Goal: Communication & Community: Participate in discussion

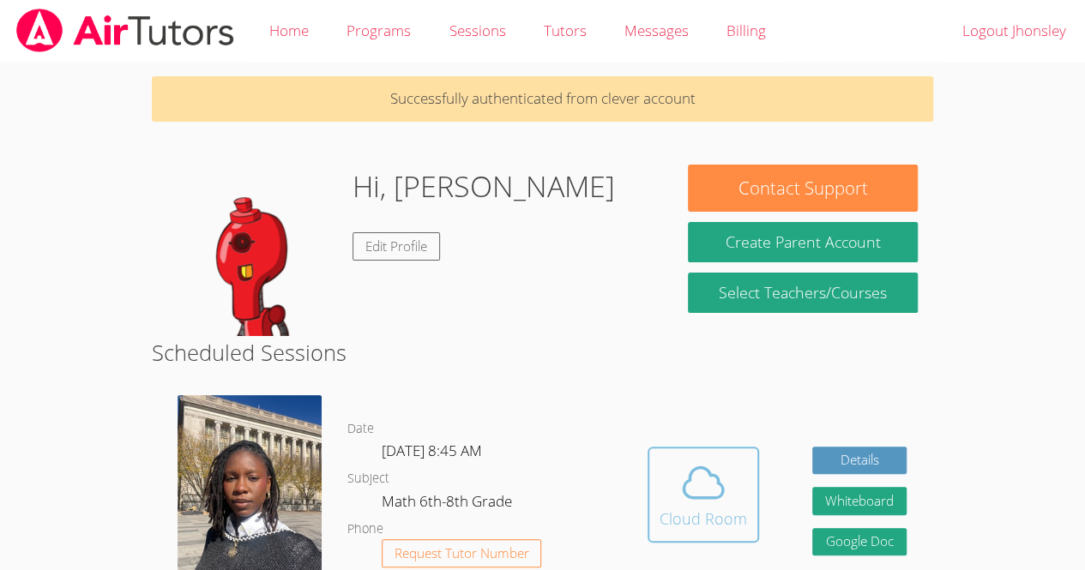
click at [724, 511] on div "Cloud Room" at bounding box center [702, 519] width 87 height 24
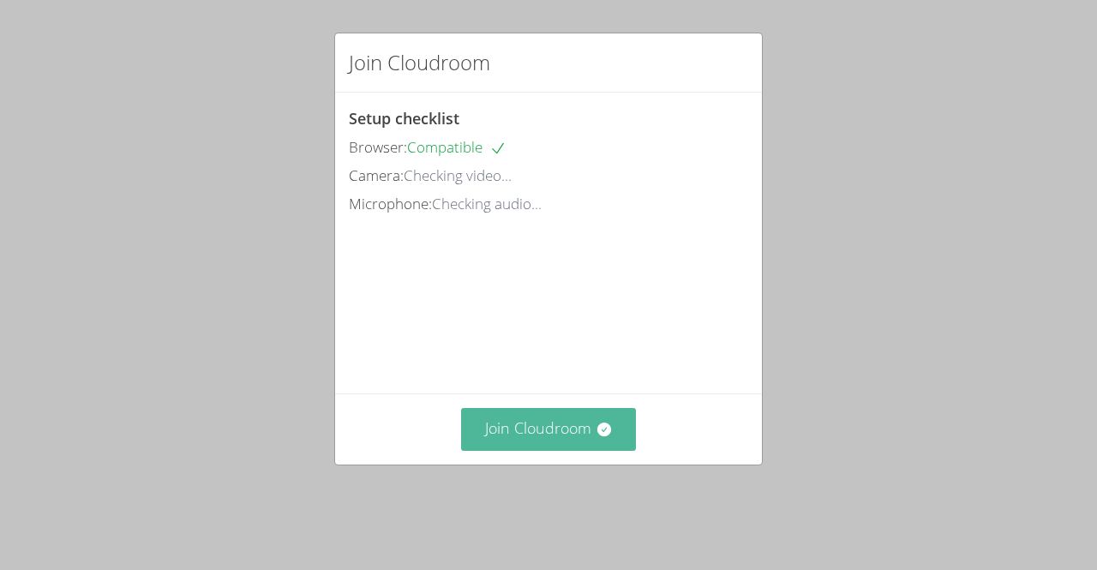
click at [518, 438] on button "Join Cloudroom" at bounding box center [549, 429] width 176 height 42
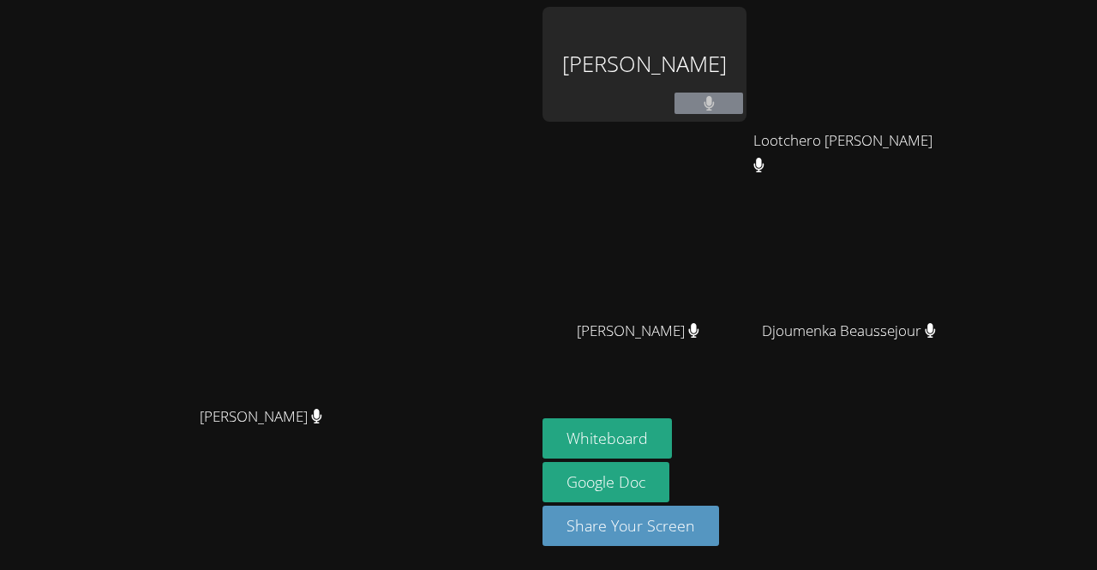
click at [397, 305] on video at bounding box center [268, 251] width 257 height 294
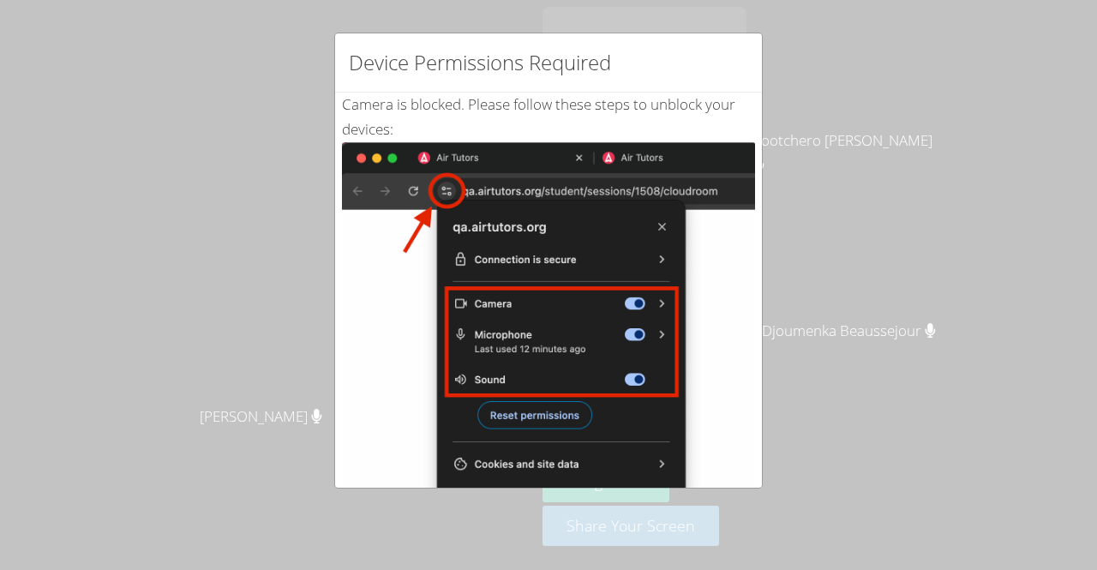
drag, startPoint x: 439, startPoint y: 198, endPoint x: 334, endPoint y: 252, distance: 117.7
click at [334, 252] on div "Device Permissions Required Camera is blocked . Please follow these steps to un…" at bounding box center [548, 261] width 429 height 456
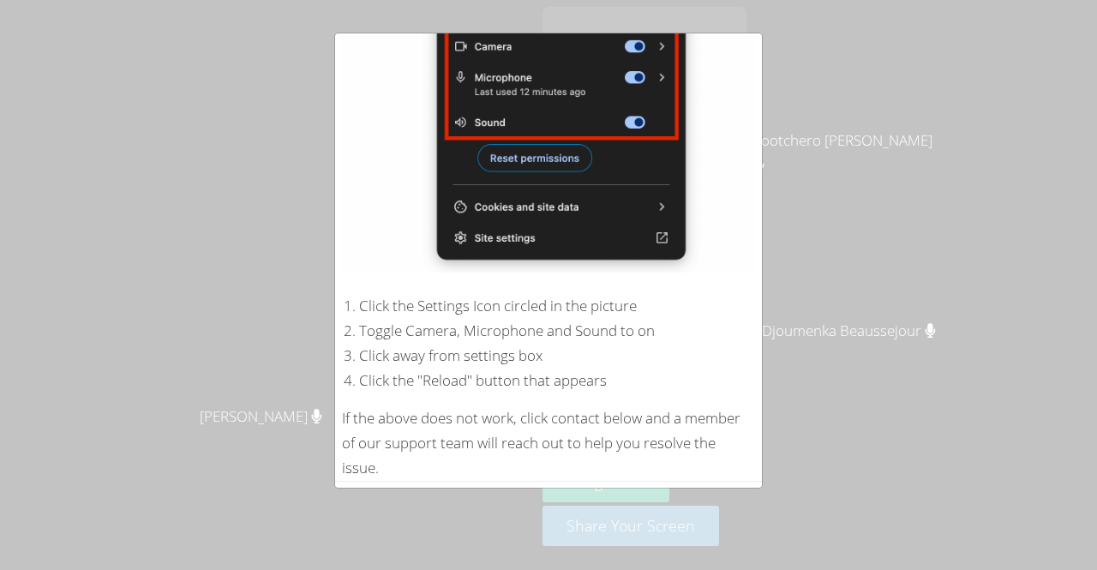
scroll to position [305, 0]
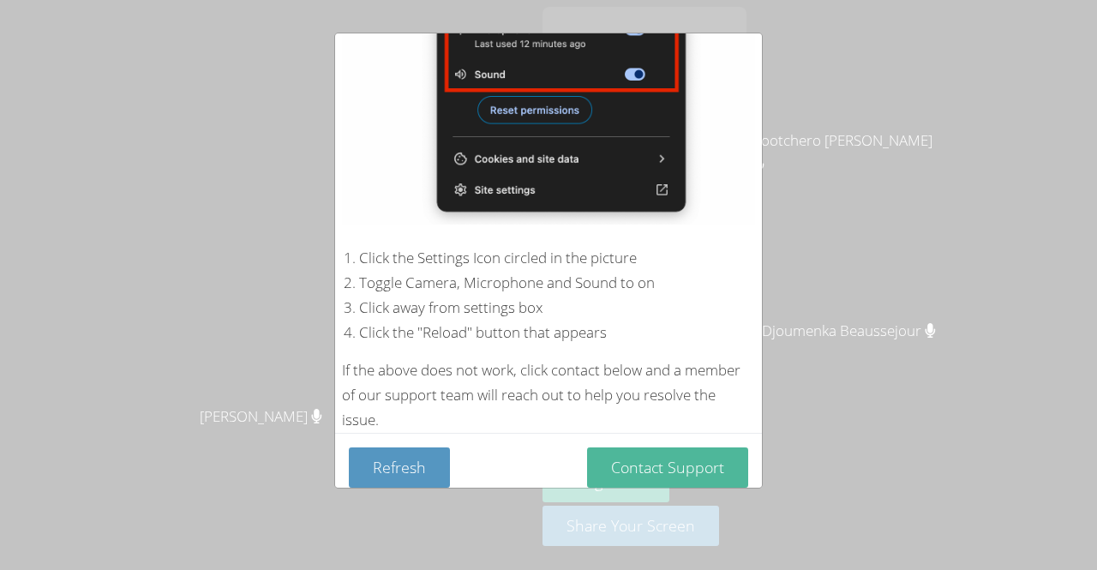
click at [642, 453] on button "Contact Support" at bounding box center [667, 468] width 161 height 40
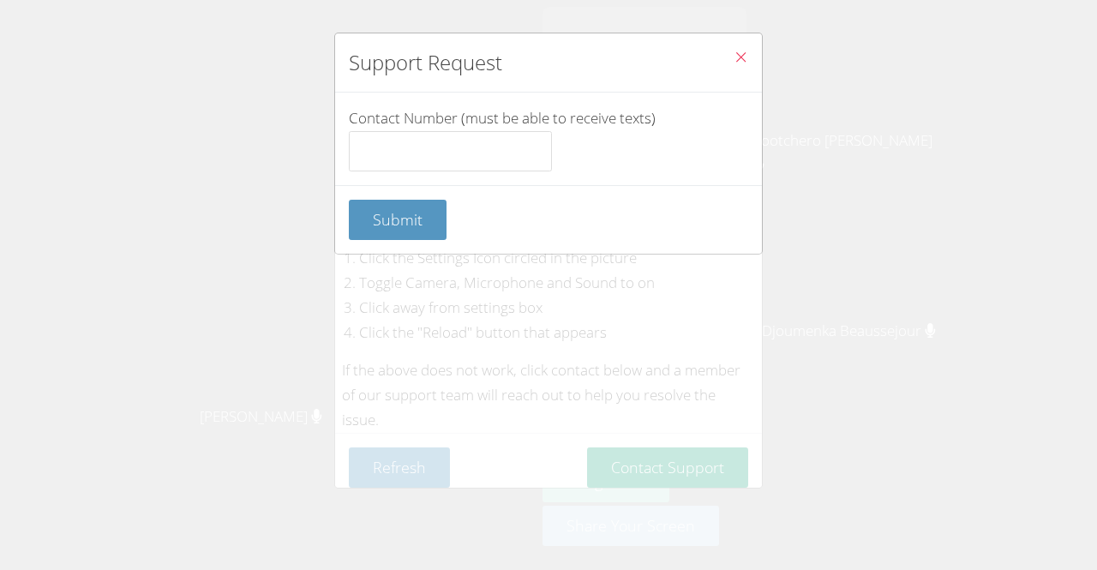
click at [734, 57] on icon "Close" at bounding box center [741, 57] width 15 height 15
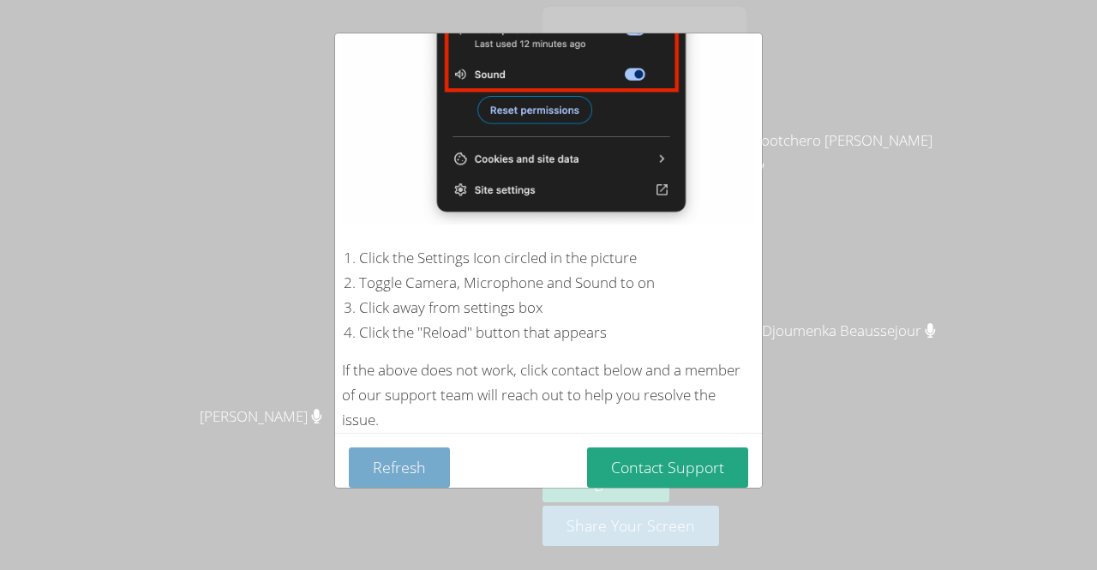
click at [429, 460] on button "Refresh" at bounding box center [399, 468] width 101 height 40
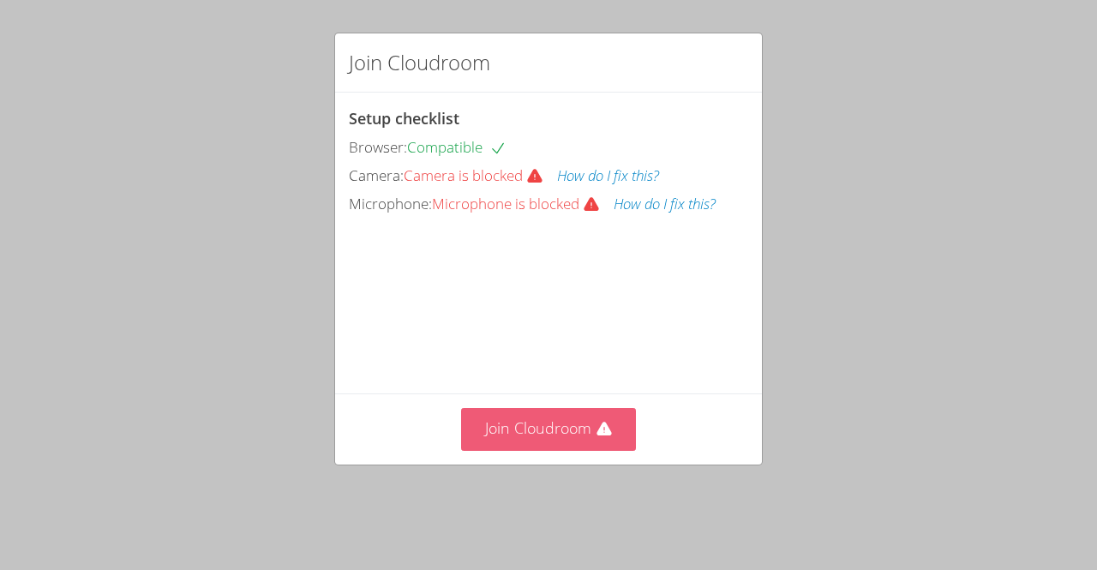
click at [583, 450] on button "Join Cloudroom" at bounding box center [549, 429] width 176 height 42
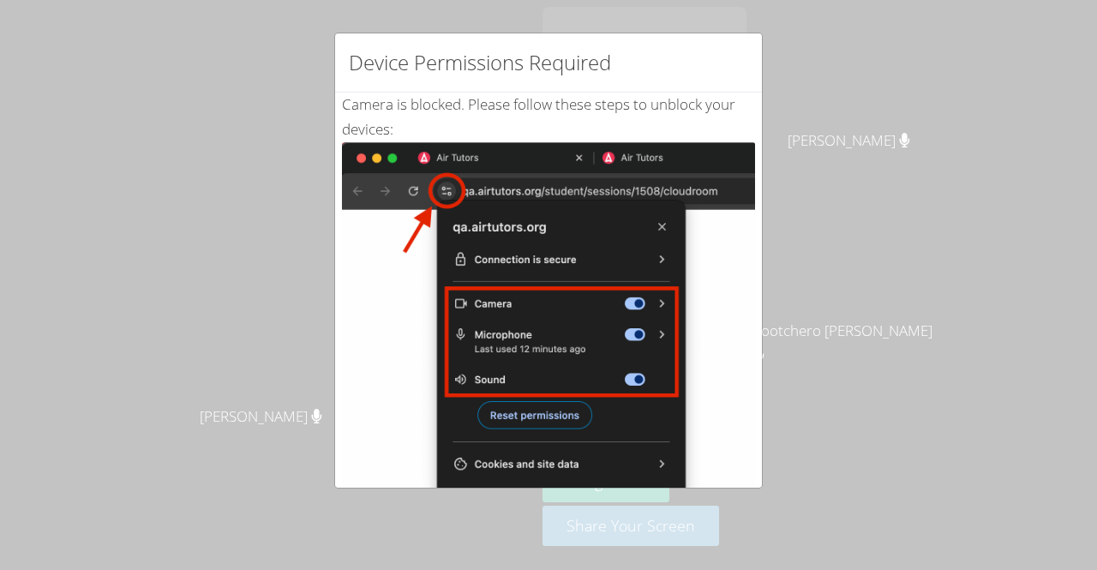
drag, startPoint x: 748, startPoint y: 177, endPoint x: 755, endPoint y: 333, distance: 156.2
click at [755, 333] on div "Device Permissions Required Camera is blocked . Please follow these steps to un…" at bounding box center [548, 261] width 429 height 456
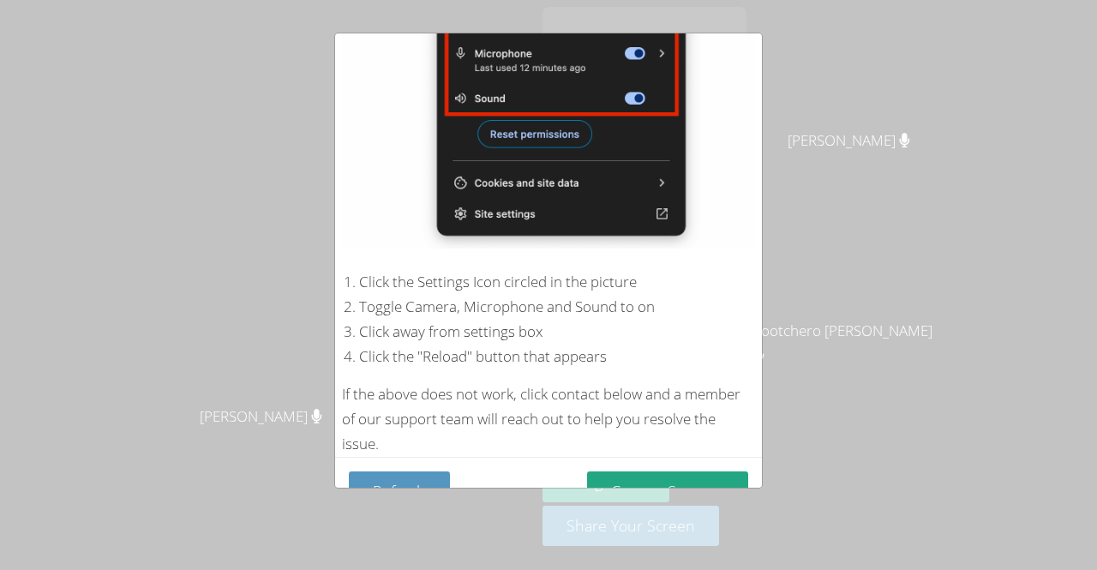
scroll to position [305, 0]
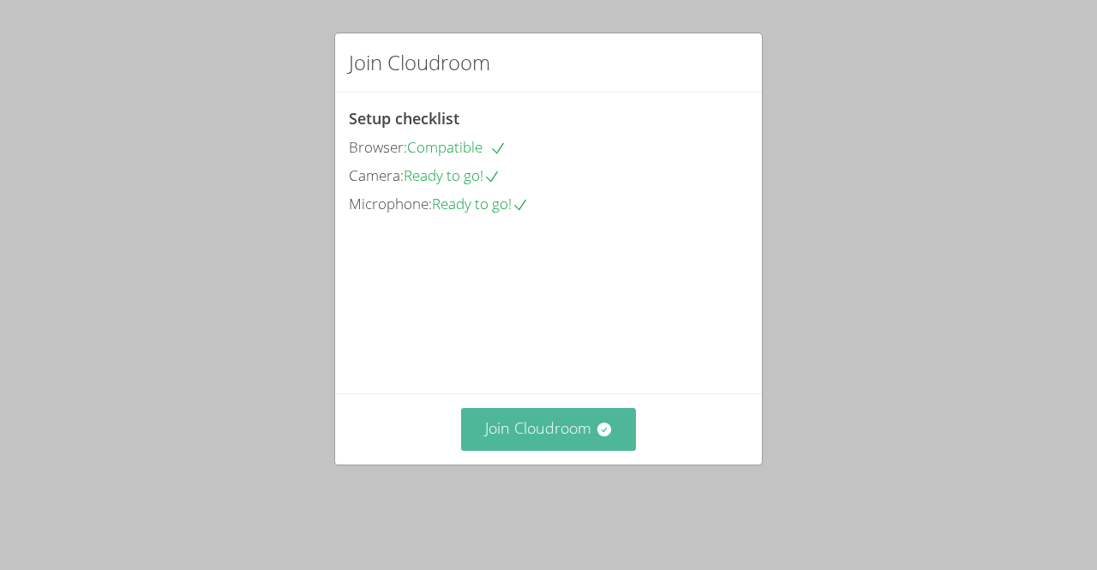
click at [520, 450] on button "Join Cloudroom" at bounding box center [549, 429] width 176 height 42
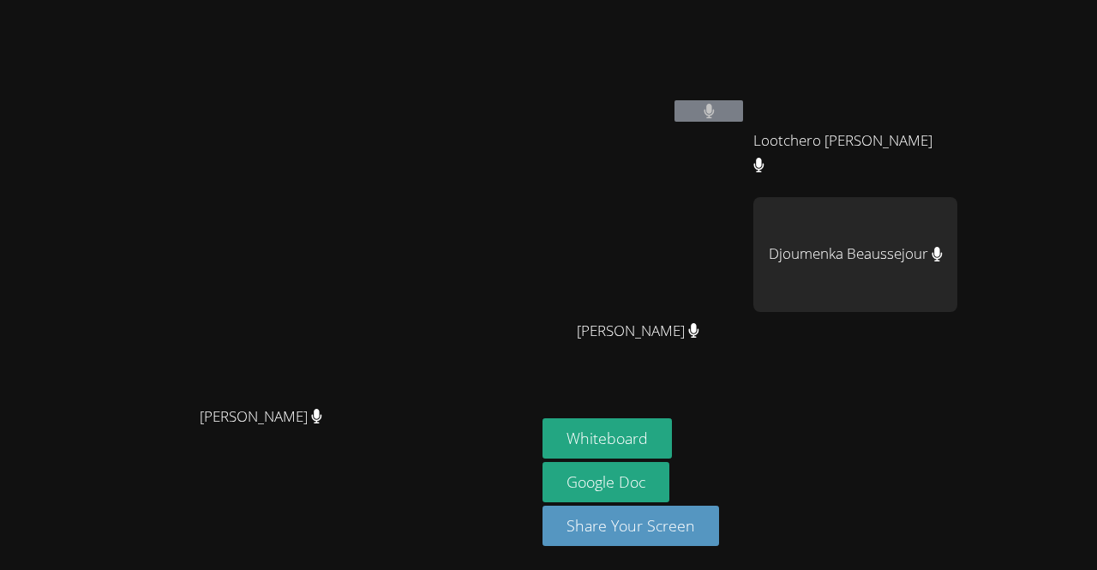
click at [674, 376] on div "Peterley Constant" at bounding box center [645, 346] width 204 height 69
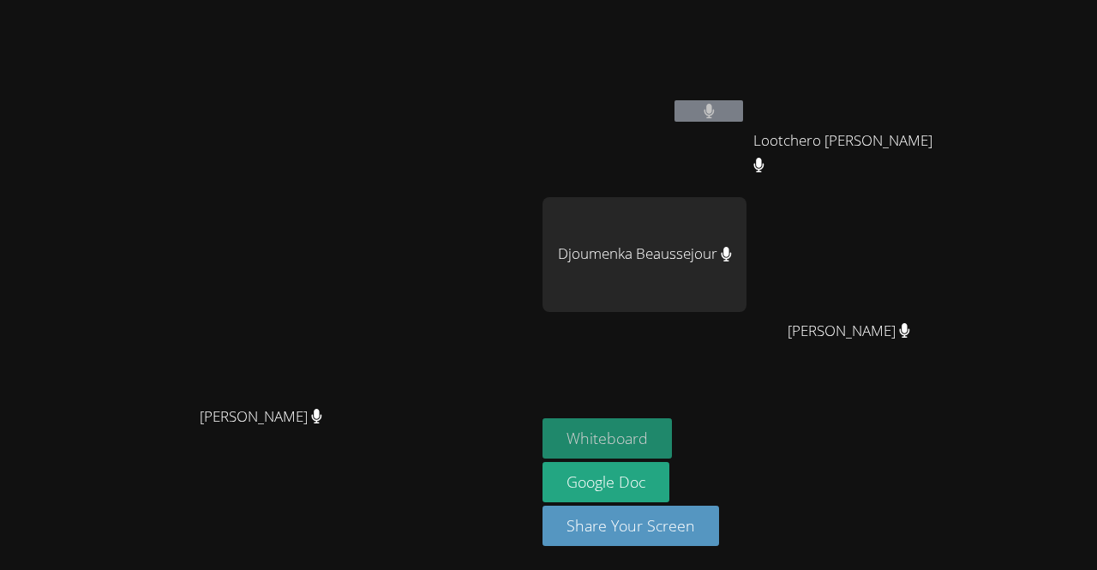
click at [670, 440] on button "Whiteboard" at bounding box center [607, 438] width 129 height 40
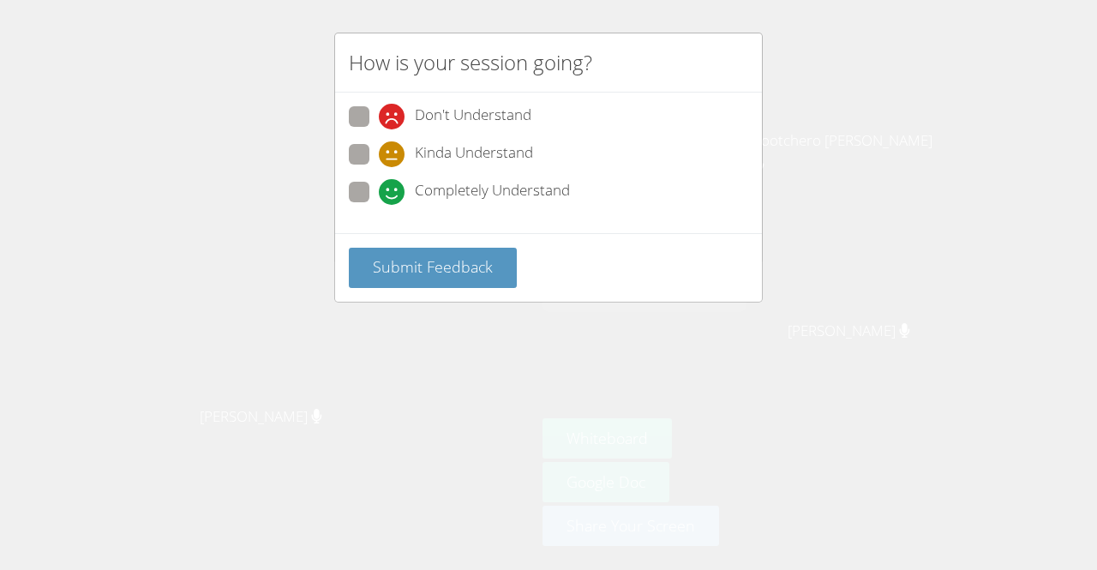
click at [376, 154] on label "Kinda Understand" at bounding box center [441, 155] width 184 height 23
click at [379, 154] on input "Kinda Understand" at bounding box center [386, 151] width 15 height 15
radio input "true"
click at [374, 184] on label "Completely Understand" at bounding box center [459, 193] width 221 height 23
click at [379, 184] on input "Completely Understand" at bounding box center [386, 189] width 15 height 15
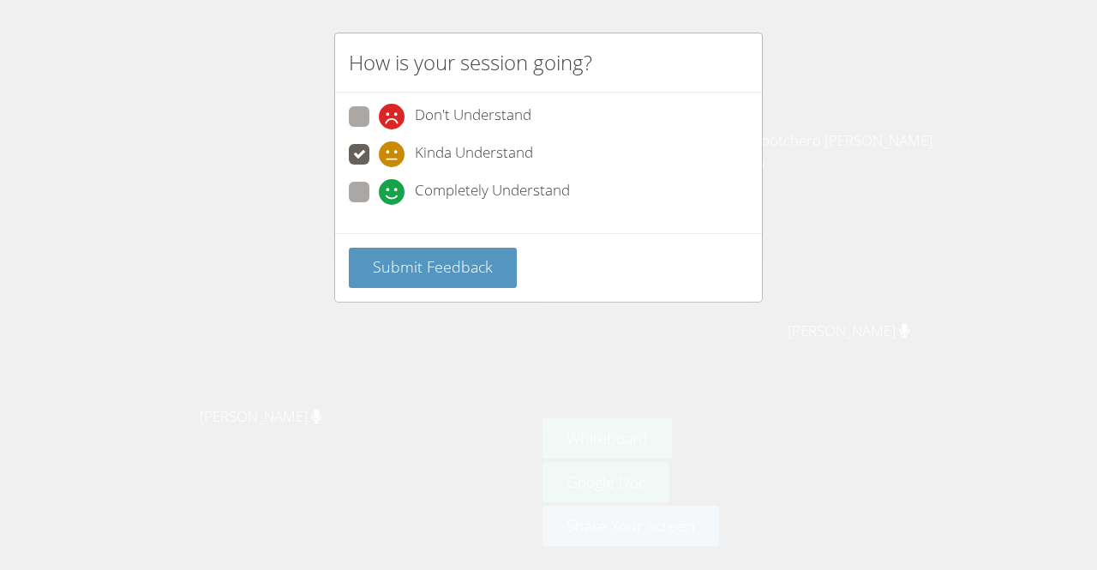
radio input "true"
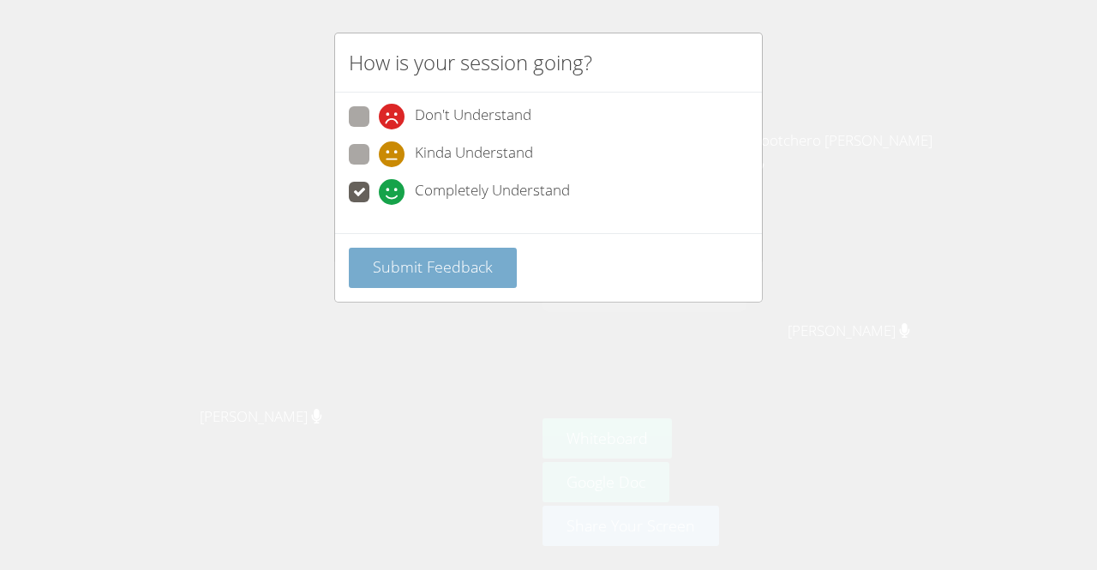
click at [389, 269] on span "Submit Feedback" at bounding box center [433, 266] width 120 height 21
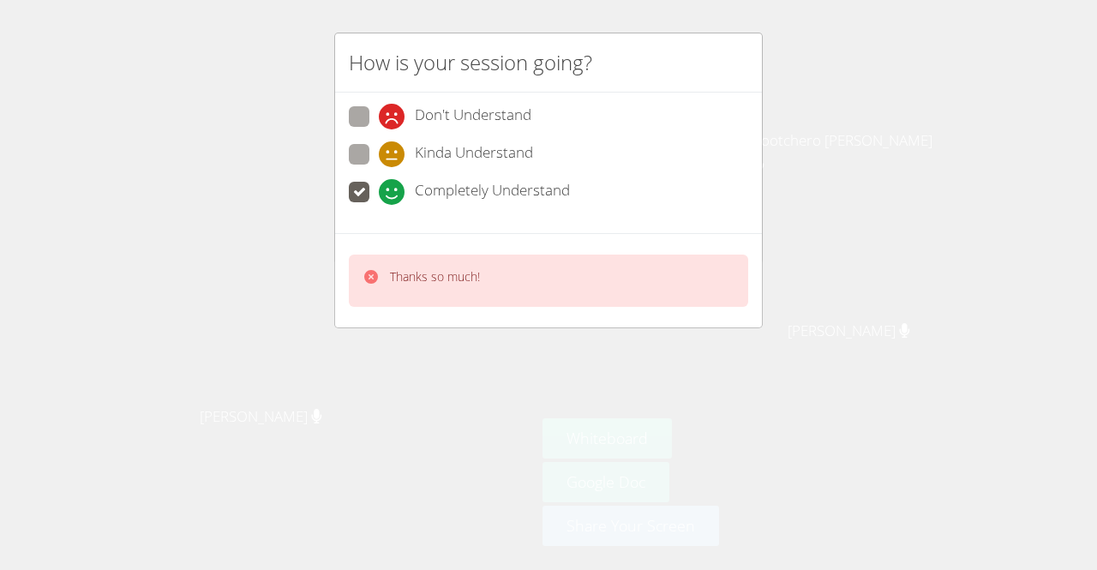
click at [367, 141] on div "Don't Understand Kinda Understand Completely Understand" at bounding box center [549, 159] width 400 height 106
click at [364, 277] on icon at bounding box center [371, 276] width 17 height 17
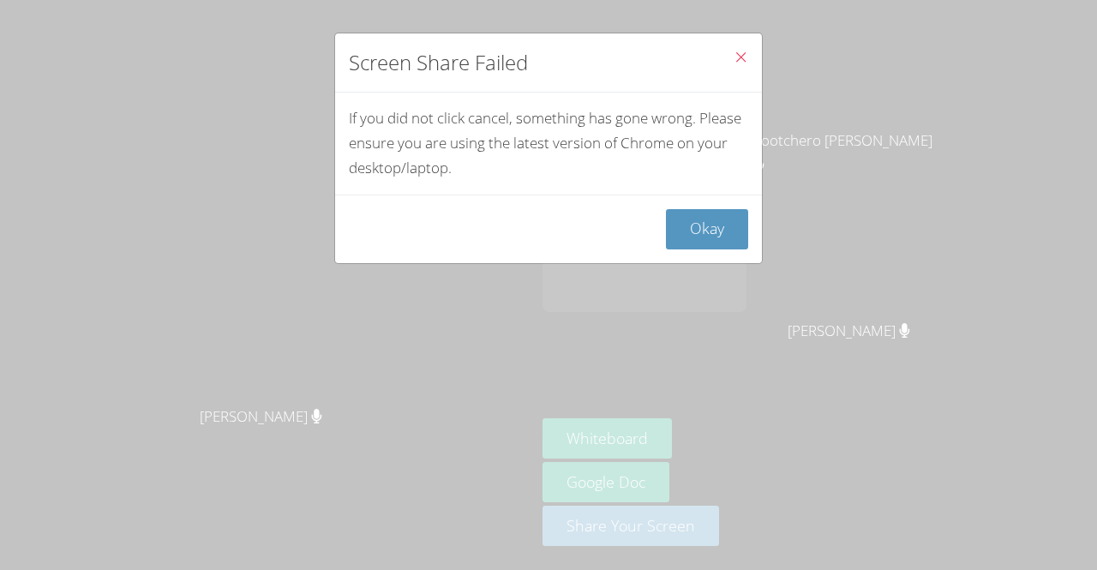
click at [725, 47] on button "Close" at bounding box center [741, 59] width 42 height 52
click at [734, 57] on icon "Close" at bounding box center [741, 57] width 15 height 15
click at [734, 51] on icon "Close" at bounding box center [741, 57] width 15 height 15
click at [685, 216] on button "Okay" at bounding box center [707, 229] width 82 height 40
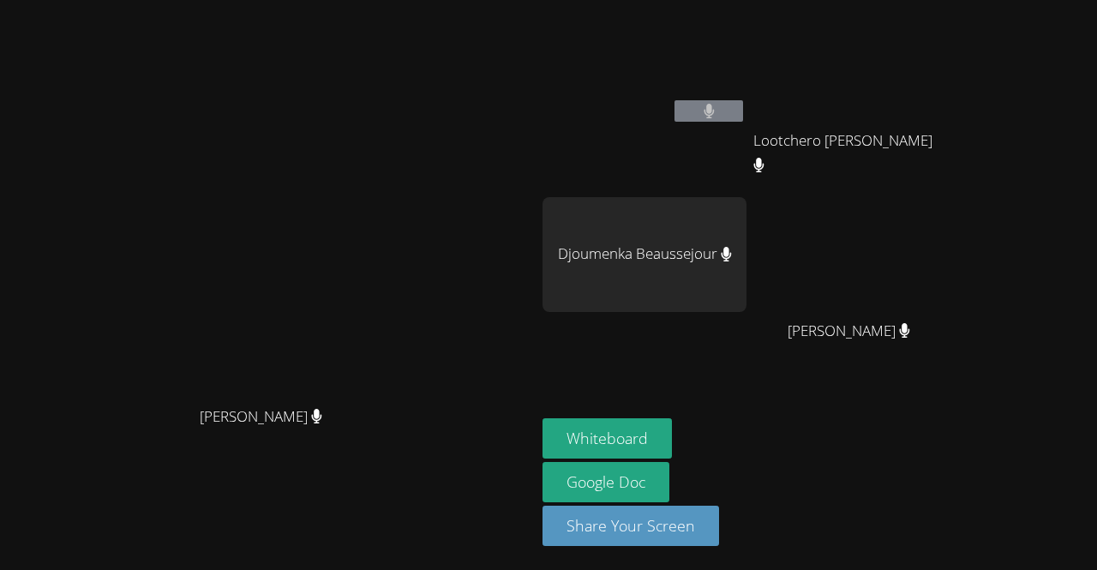
drag, startPoint x: 743, startPoint y: 108, endPoint x: 701, endPoint y: 158, distance: 65.1
drag, startPoint x: 701, startPoint y: 158, endPoint x: 674, endPoint y: 96, distance: 67.5
click at [674, 96] on video at bounding box center [645, 64] width 204 height 115
drag, startPoint x: 774, startPoint y: 107, endPoint x: 769, endPoint y: 118, distance: 12.3
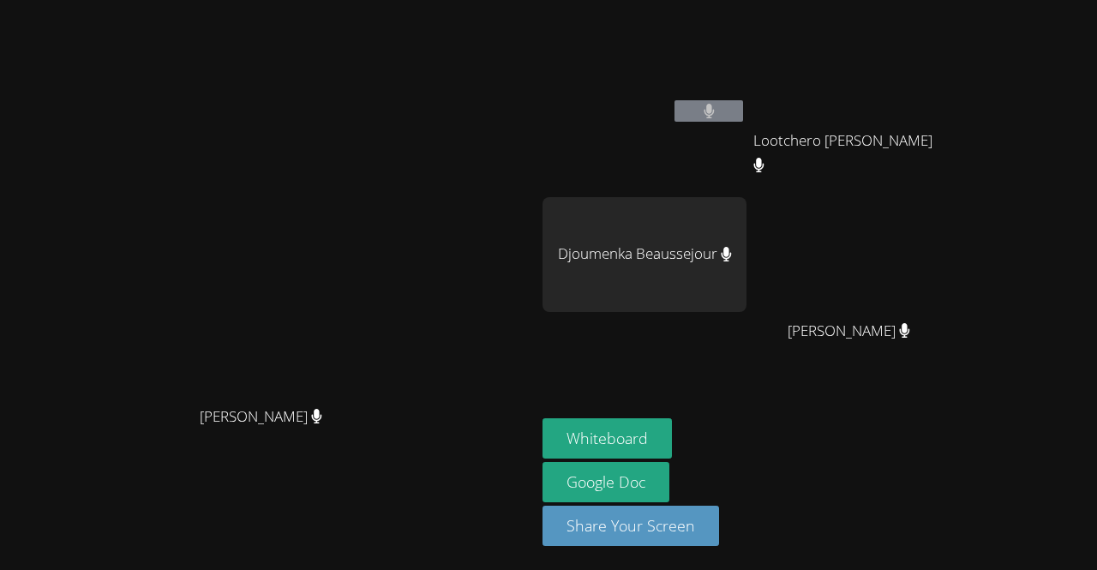
click at [743, 118] on button at bounding box center [709, 110] width 69 height 21
